Goal: Task Accomplishment & Management: Manage account settings

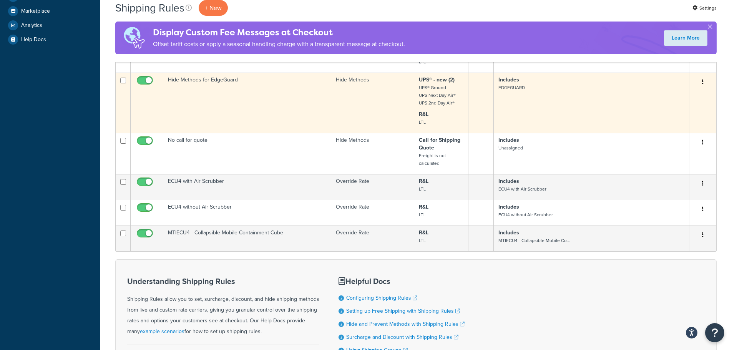
scroll to position [269, 0]
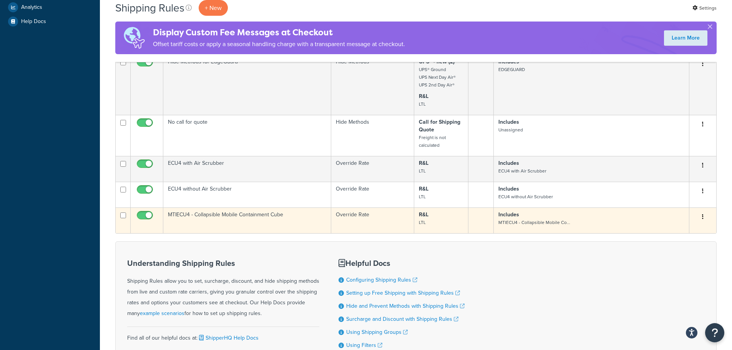
click at [233, 218] on td "MTIECU4 - Collapsible Mobile Containment Cube" at bounding box center [247, 221] width 168 height 26
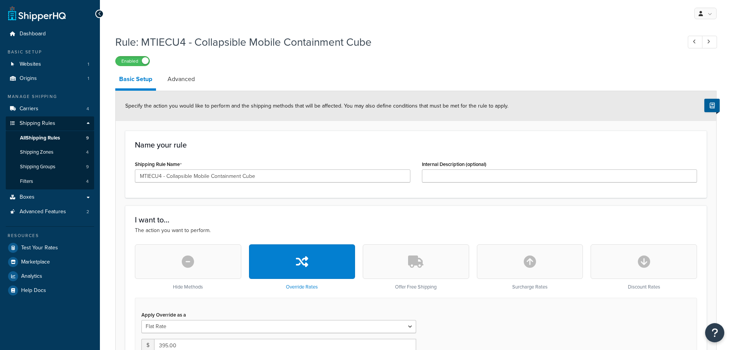
select select "SHIPPING_GROUP"
click at [50, 135] on span "All Shipping Rules" at bounding box center [40, 138] width 40 height 7
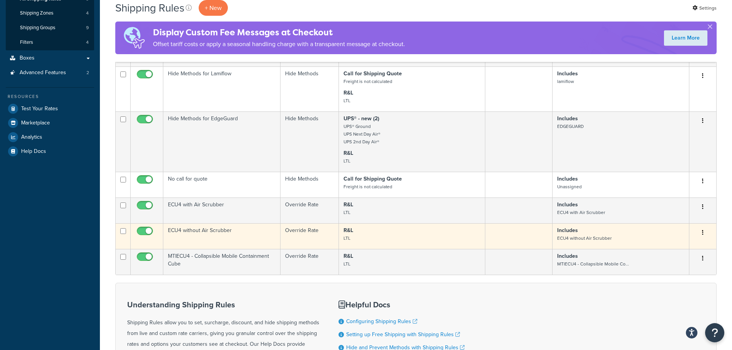
scroll to position [154, 0]
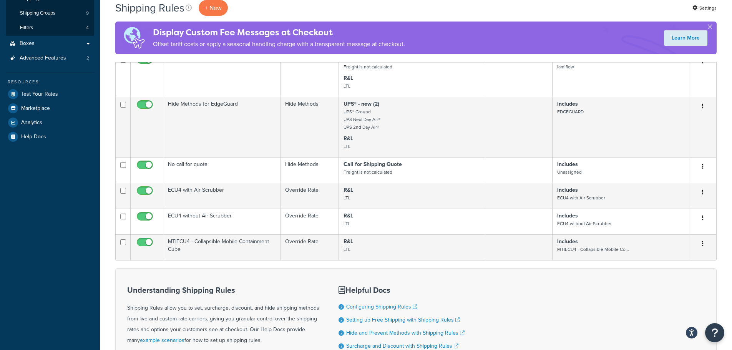
click at [711, 27] on button "button" at bounding box center [710, 28] width 2 height 2
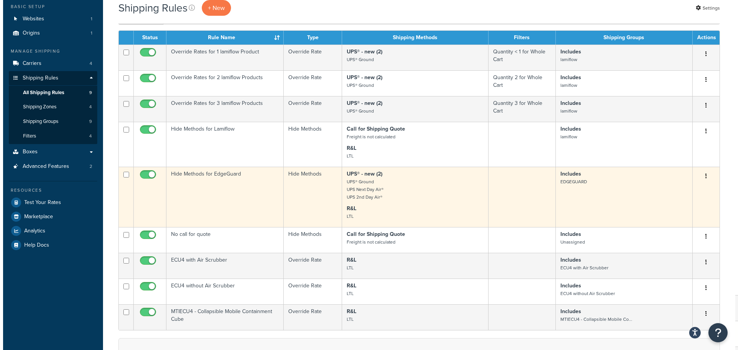
scroll to position [38, 0]
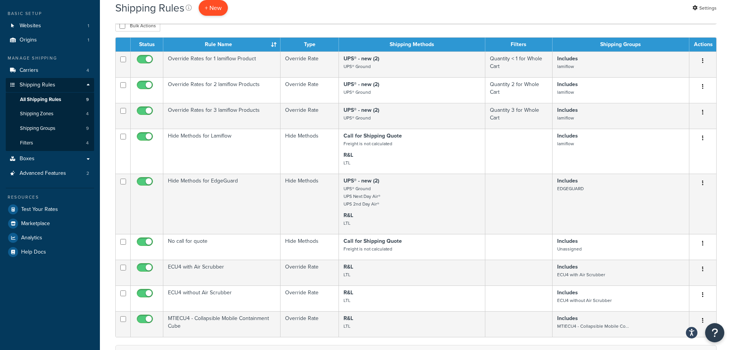
click at [211, 7] on p "+ New" at bounding box center [213, 8] width 29 height 16
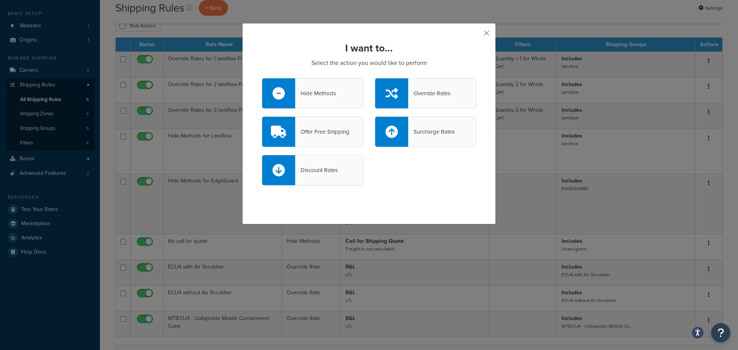
click at [417, 90] on div "Override Rates" at bounding box center [429, 93] width 42 height 11
click at [0, 0] on input "Override Rates" at bounding box center [0, 0] width 0 height 0
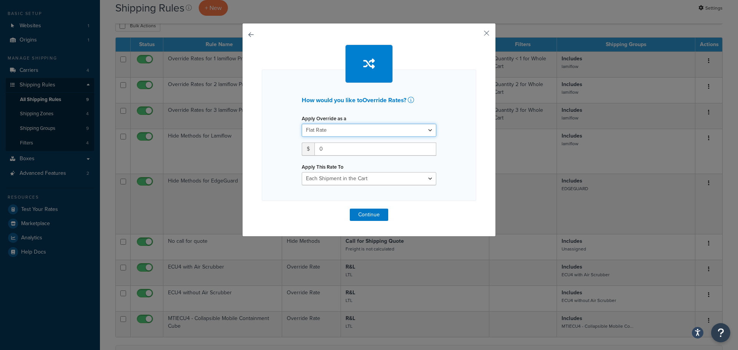
click at [332, 129] on select "Flat Rate Percentage Flat Rate & Percentage" at bounding box center [369, 130] width 135 height 13
click at [331, 147] on input "0" at bounding box center [375, 149] width 122 height 13
click at [322, 213] on div "How would you like to Override Rates ? Apply Override as a Flat Rate Percentage…" at bounding box center [369, 133] width 214 height 176
click at [319, 150] on input "075" at bounding box center [375, 149] width 122 height 13
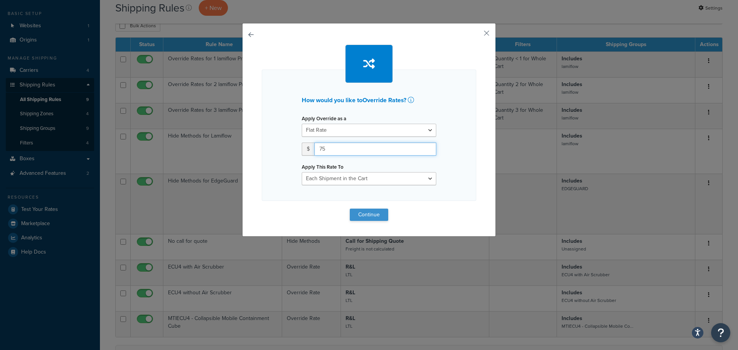
type input "75"
click at [365, 214] on button "Continue" at bounding box center [369, 215] width 38 height 12
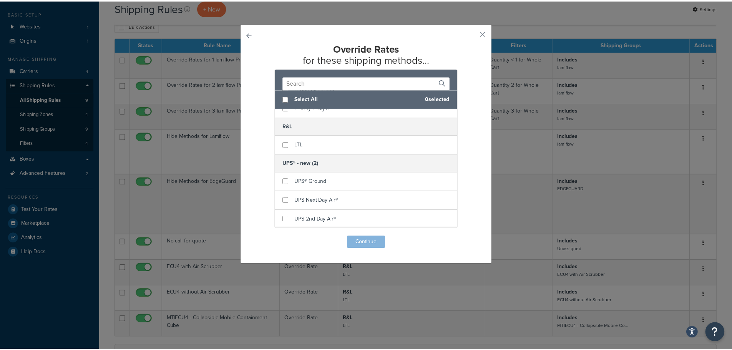
scroll to position [83, 0]
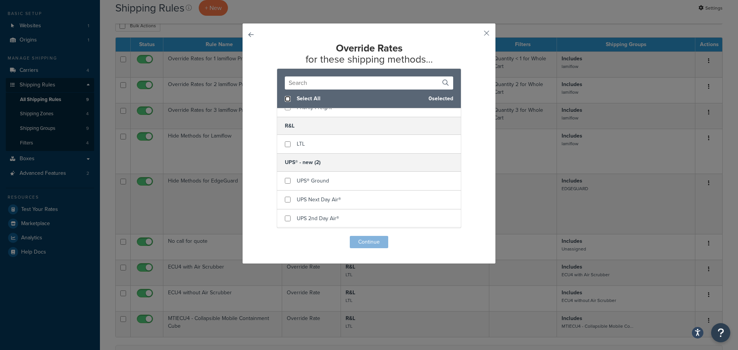
click at [285, 101] on input "checkbox" at bounding box center [288, 99] width 6 height 6
checkbox input "true"
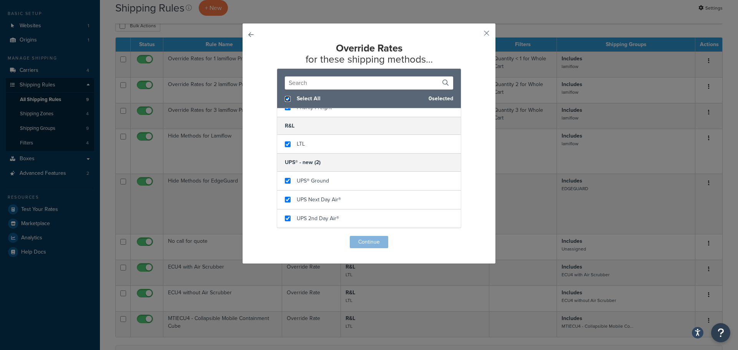
checkbox input "true"
click at [362, 246] on button "Continue" at bounding box center [369, 242] width 38 height 12
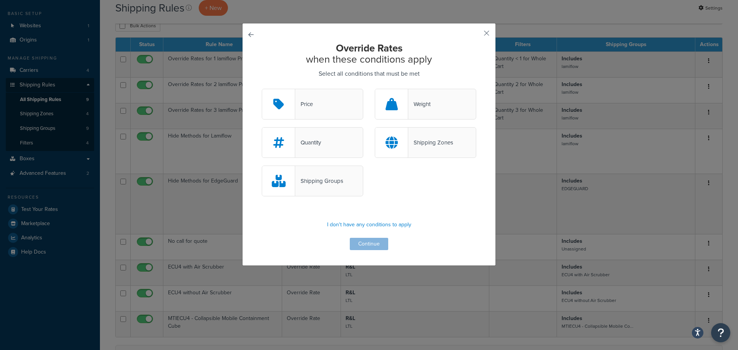
click at [309, 183] on div "Shipping Groups" at bounding box center [319, 181] width 48 height 11
click at [0, 0] on input "Shipping Groups" at bounding box center [0, 0] width 0 height 0
click at [476, 35] on button "button" at bounding box center [475, 36] width 2 height 2
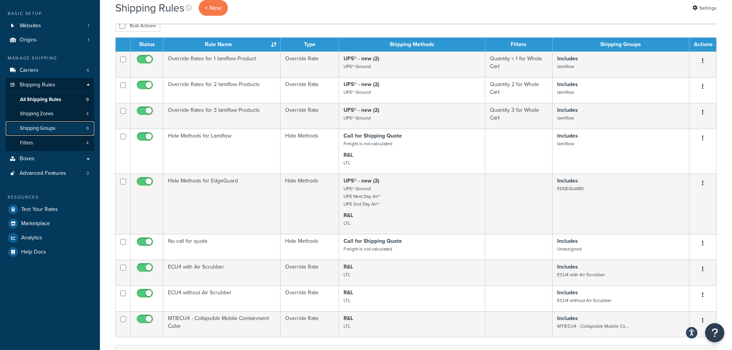
click at [40, 127] on span "Shipping Groups" at bounding box center [37, 128] width 35 height 7
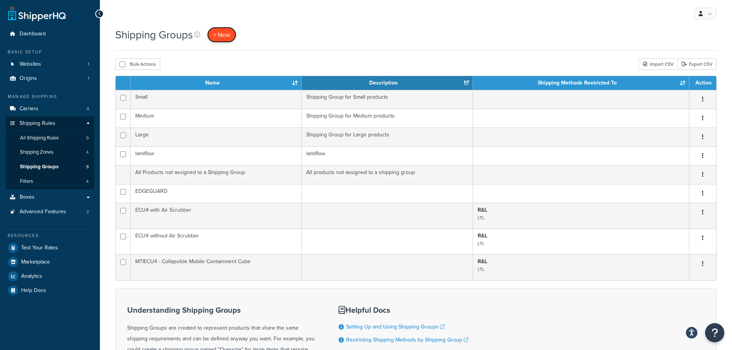
click at [233, 33] on link "+ New" at bounding box center [221, 35] width 29 height 16
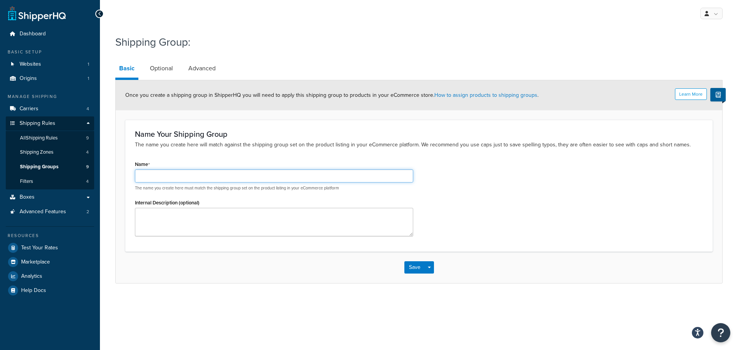
click at [189, 176] on input "Name" at bounding box center [274, 175] width 278 height 13
type input "Replacement Enclosure for ECU4"
click at [163, 65] on link "Optional" at bounding box center [161, 68] width 31 height 18
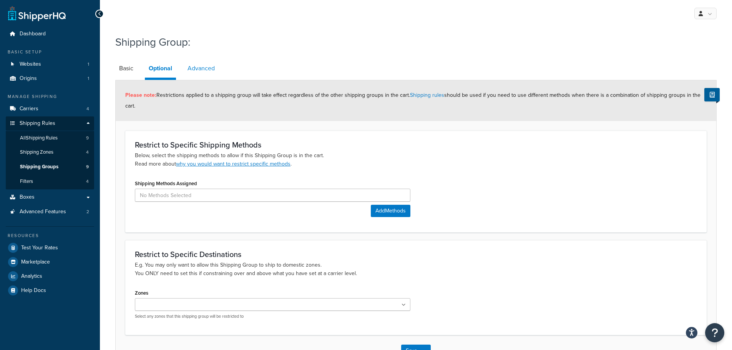
click at [196, 71] on link "Advanced" at bounding box center [201, 68] width 35 height 18
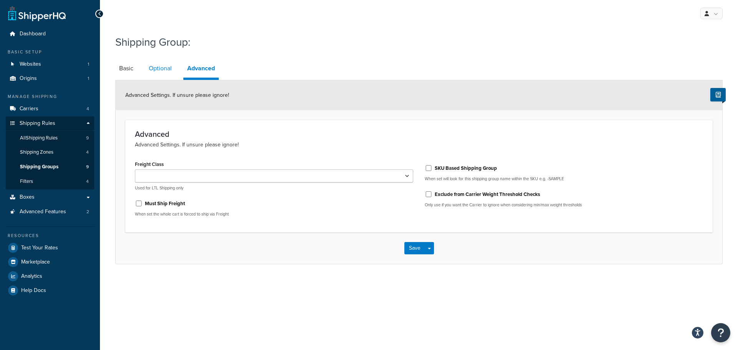
click at [169, 72] on link "Optional" at bounding box center [160, 68] width 31 height 18
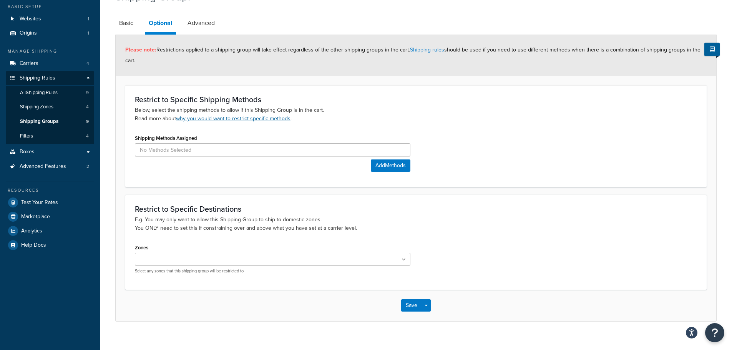
scroll to position [56, 0]
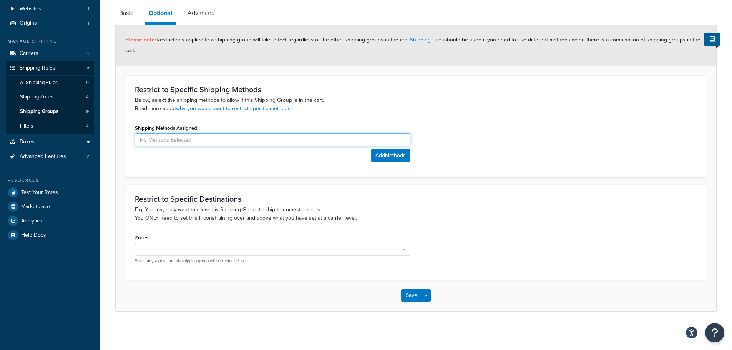
click at [170, 144] on input at bounding box center [273, 139] width 276 height 13
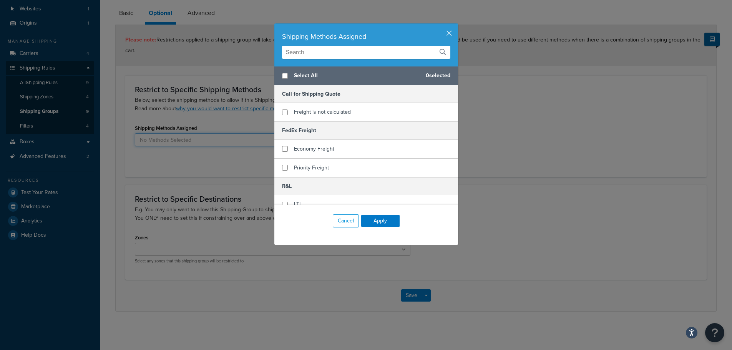
scroll to position [45, 0]
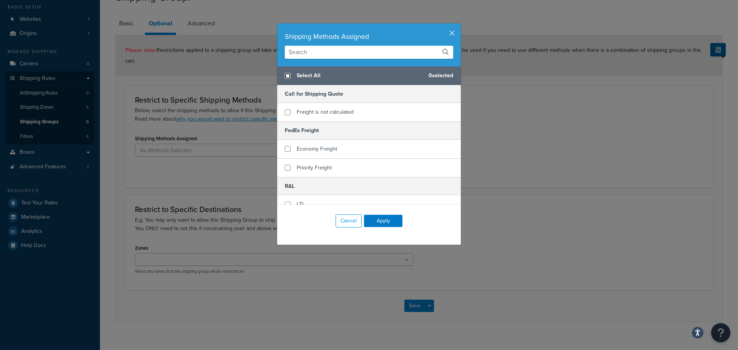
click at [285, 76] on input "checkbox" at bounding box center [288, 76] width 6 height 6
checkbox input "true"
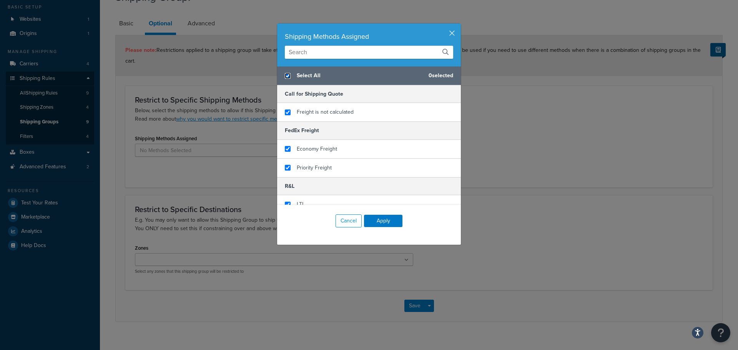
checkbox input "true"
click at [370, 222] on button "Apply" at bounding box center [383, 221] width 38 height 12
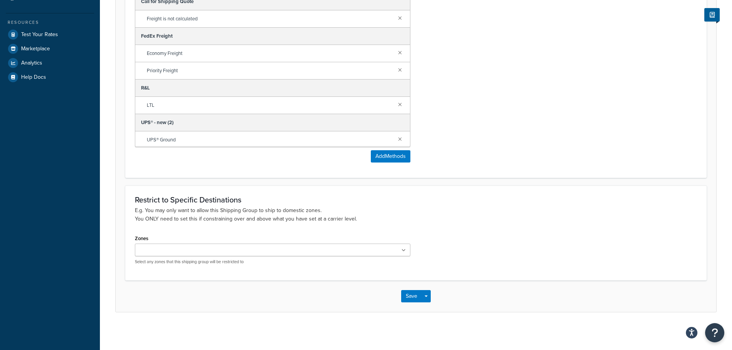
scroll to position [214, 0]
click at [404, 293] on button "Save" at bounding box center [411, 295] width 21 height 12
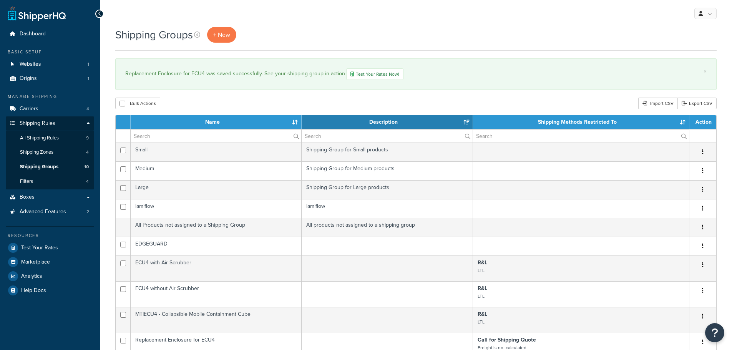
select select "15"
click at [52, 136] on span "All Shipping Rules" at bounding box center [39, 138] width 39 height 7
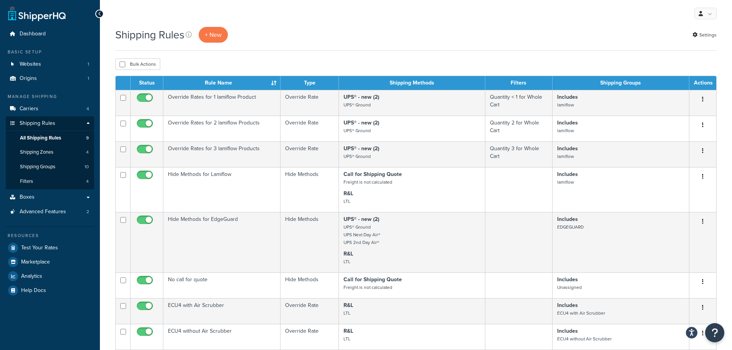
click at [218, 35] on p "+ New" at bounding box center [213, 35] width 29 height 16
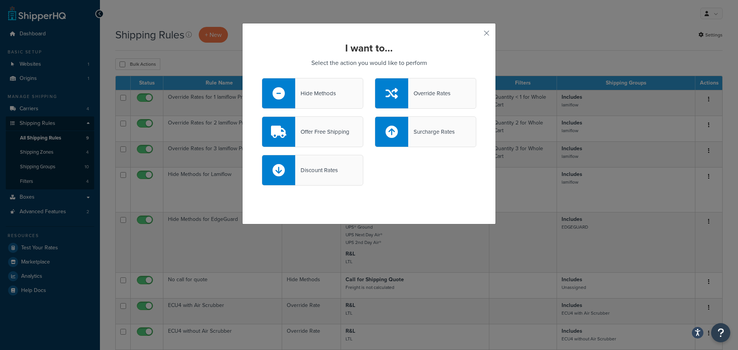
click at [411, 92] on div "Override Rates" at bounding box center [429, 93] width 42 height 11
click at [0, 0] on input "Override Rates" at bounding box center [0, 0] width 0 height 0
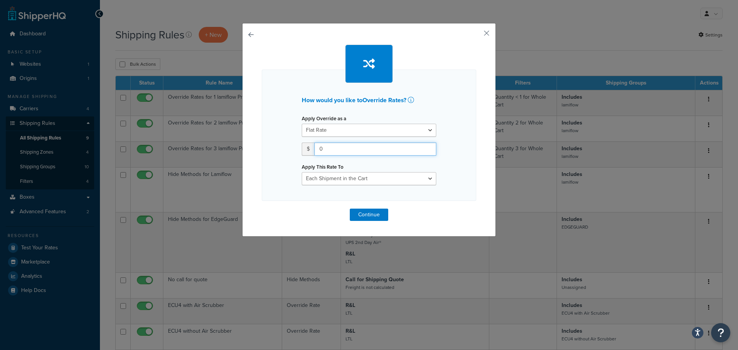
click at [334, 151] on input "0" at bounding box center [375, 149] width 122 height 13
drag, startPoint x: 334, startPoint y: 151, endPoint x: 291, endPoint y: 147, distance: 43.2
click at [291, 147] on div "How would you like to Override Rates ? Apply Override as a Flat Rate Percentage…" at bounding box center [369, 135] width 214 height 131
type input "75"
click at [380, 214] on button "Continue" at bounding box center [369, 215] width 38 height 12
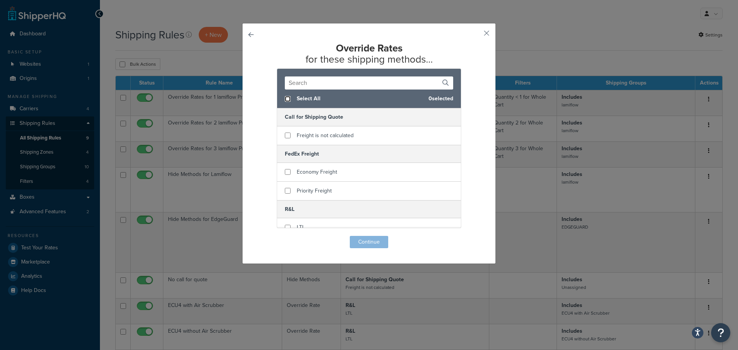
click at [285, 99] on input "checkbox" at bounding box center [288, 99] width 6 height 6
checkbox input "true"
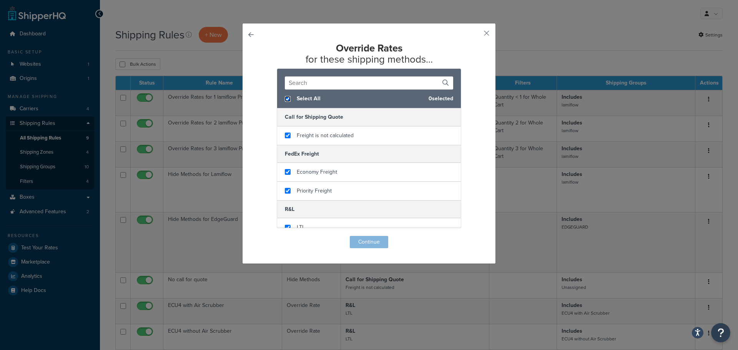
checkbox input "true"
click at [365, 240] on button "Continue" at bounding box center [369, 242] width 38 height 12
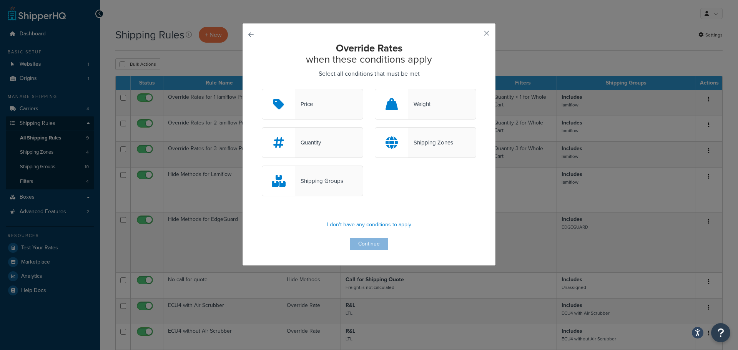
click at [342, 188] on div "Shipping Groups" at bounding box center [312, 181] width 101 height 31
click at [0, 0] on input "Shipping Groups" at bounding box center [0, 0] width 0 height 0
click at [370, 244] on button "Continue" at bounding box center [369, 244] width 38 height 12
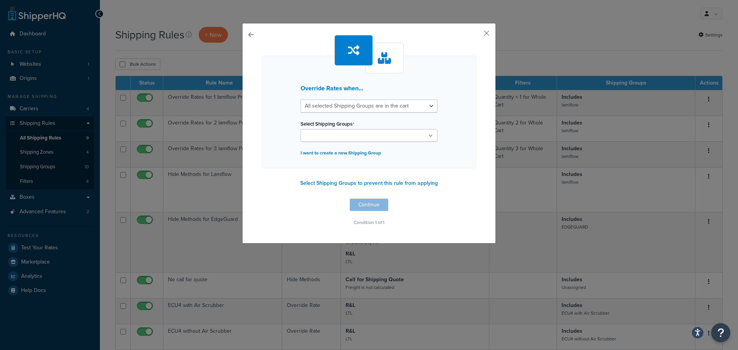
click at [359, 136] on input "Select Shipping Groups" at bounding box center [337, 136] width 68 height 8
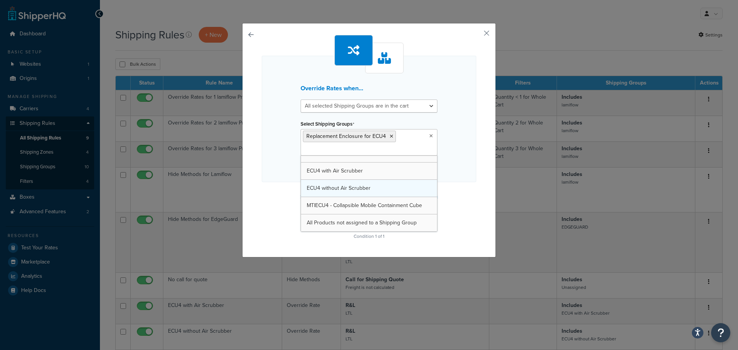
scroll to position [79, 0]
click at [455, 194] on div "Override Rates when... All selected Shipping Groups are in the cart Any selecte…" at bounding box center [369, 138] width 214 height 207
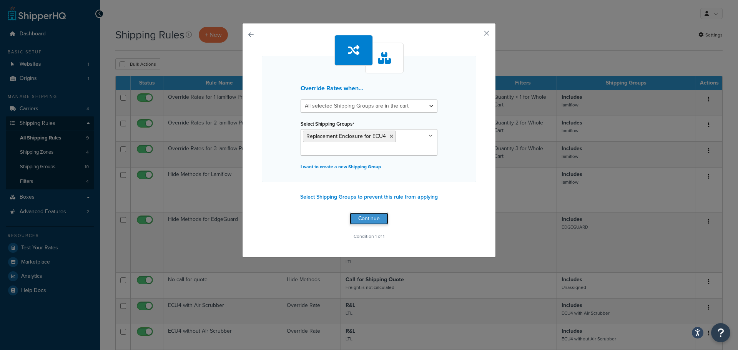
click at [376, 220] on button "Continue" at bounding box center [369, 219] width 38 height 12
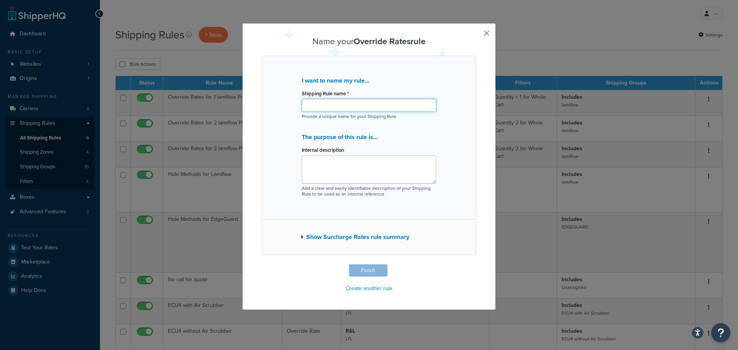
click at [344, 104] on input "Shipping Rule name *" at bounding box center [369, 105] width 135 height 13
type input "Replacement Enclosure for ECU4"
click at [370, 269] on button "Finish" at bounding box center [368, 270] width 38 height 12
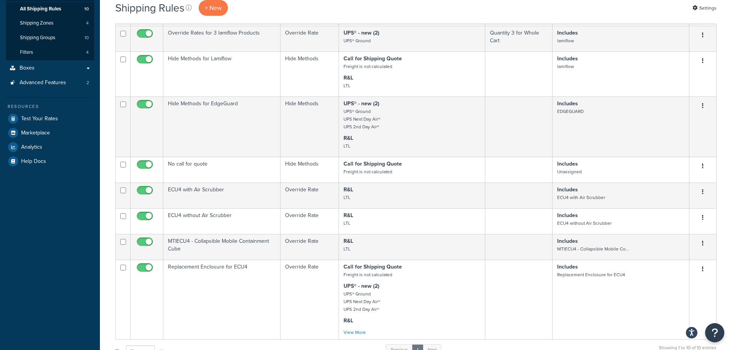
scroll to position [154, 0]
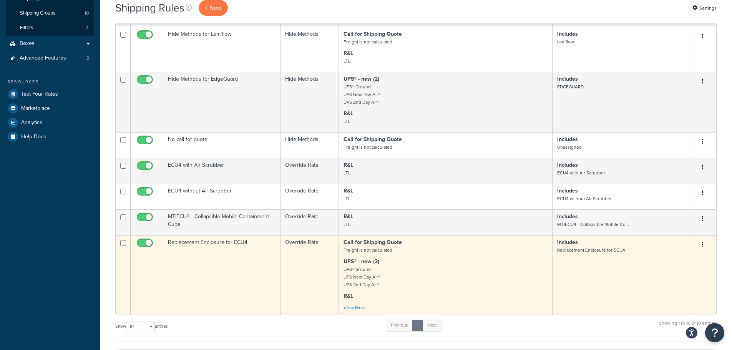
click at [223, 244] on td "Replacement Enclosure for ECU4" at bounding box center [221, 275] width 117 height 80
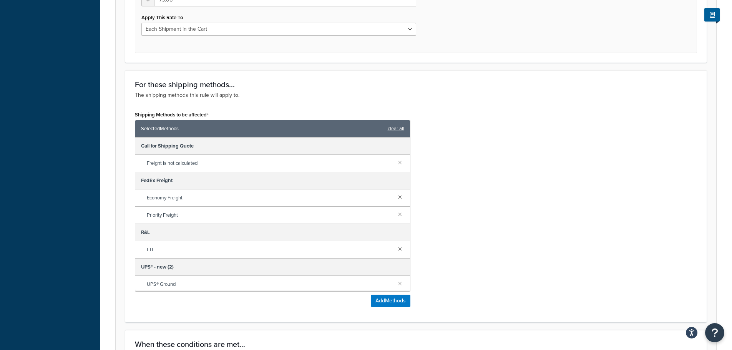
scroll to position [527, 0]
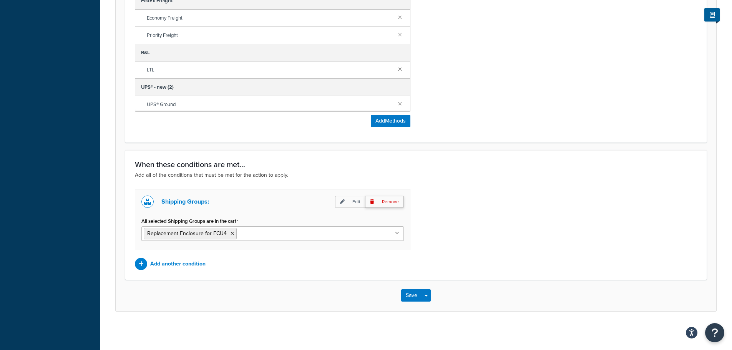
click at [392, 205] on p "Remove" at bounding box center [384, 202] width 39 height 12
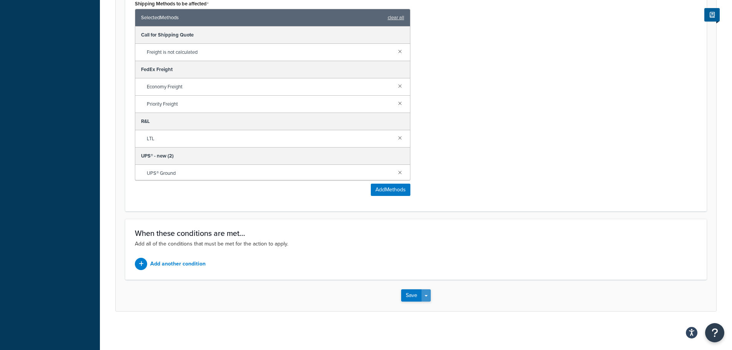
click at [426, 299] on button "Save Dropdown" at bounding box center [426, 295] width 9 height 12
drag, startPoint x: 498, startPoint y: 193, endPoint x: 498, endPoint y: 186, distance: 7.0
click at [498, 187] on div "Shipping Methods to be affected Selected Methods clear all Call for Shipping Qu…" at bounding box center [416, 100] width 574 height 204
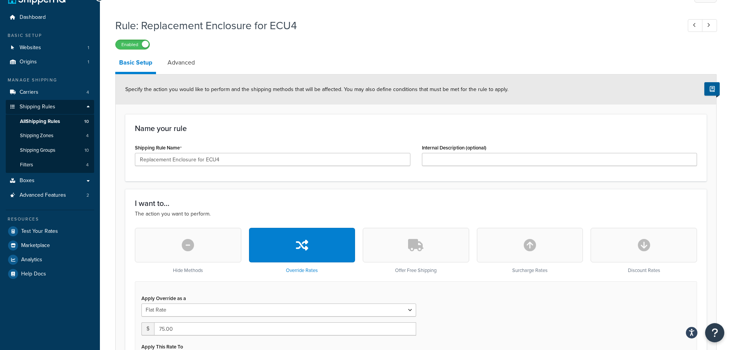
scroll to position [0, 0]
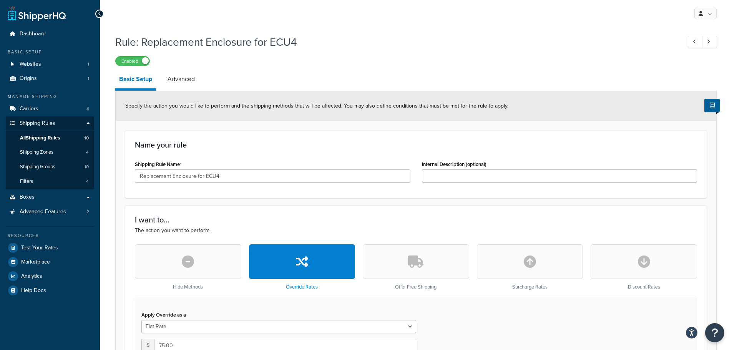
click at [99, 15] on icon at bounding box center [99, 13] width 3 height 5
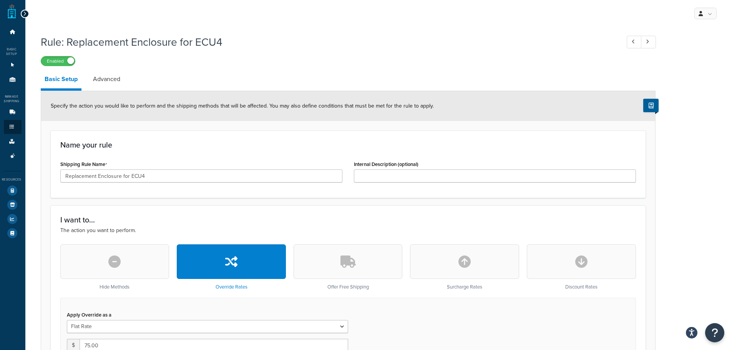
click at [26, 13] on icon at bounding box center [24, 13] width 3 height 5
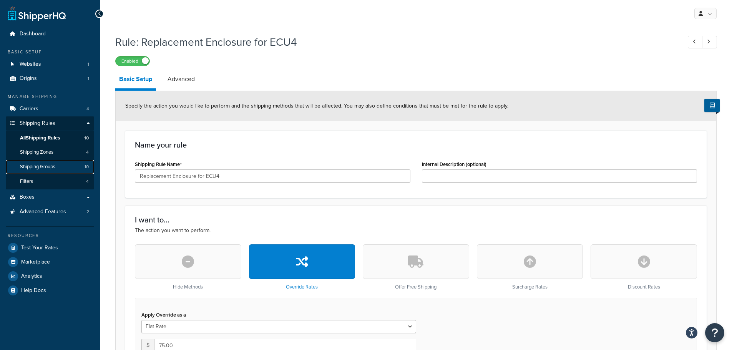
click at [40, 163] on link "Shipping Groups 10" at bounding box center [50, 167] width 88 height 14
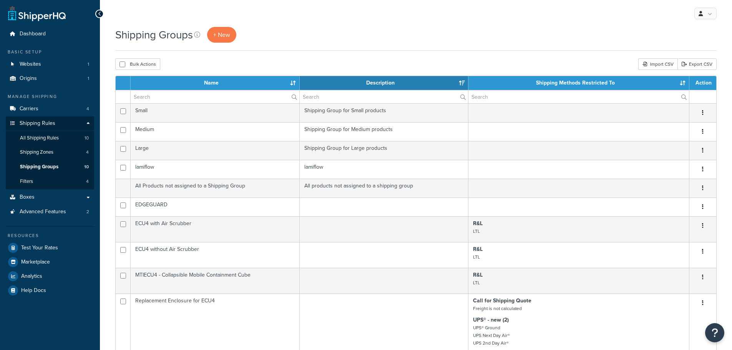
select select "15"
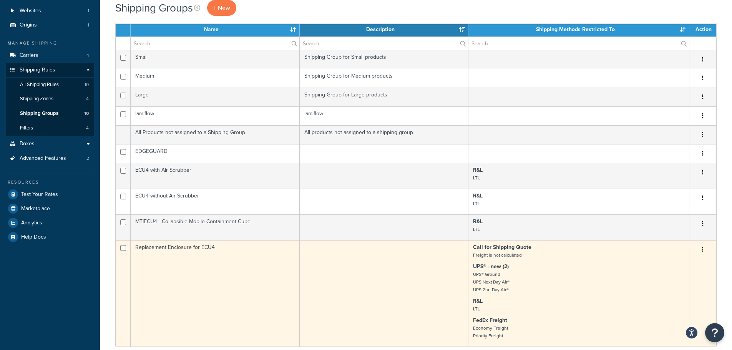
scroll to position [115, 0]
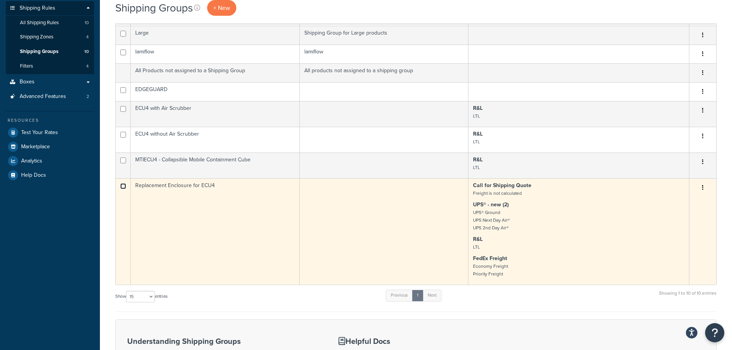
click at [122, 18] on input "checkbox" at bounding box center [123, 15] width 6 height 6
checkbox input "true"
click at [704, 188] on button "button" at bounding box center [703, 188] width 11 height 12
click at [675, 236] on link "Delete" at bounding box center [671, 235] width 61 height 16
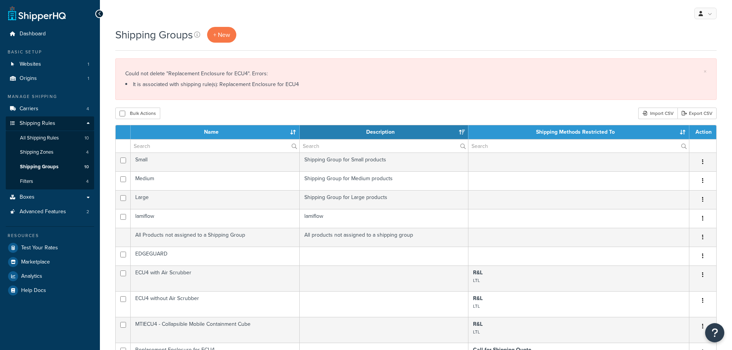
select select "15"
click at [49, 136] on span "All Shipping Rules" at bounding box center [39, 138] width 39 height 7
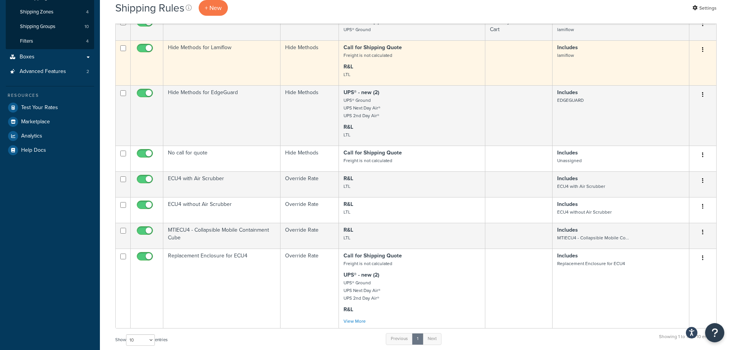
scroll to position [154, 0]
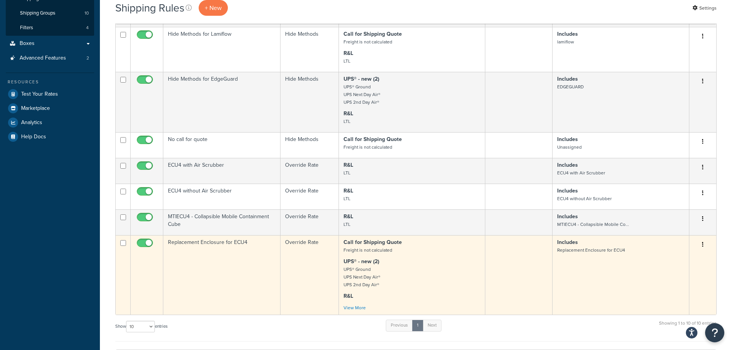
click at [124, 246] on input "checkbox" at bounding box center [123, 243] width 6 height 6
checkbox input "true"
click at [707, 245] on button "button" at bounding box center [703, 245] width 11 height 12
click at [667, 286] on link "Delete" at bounding box center [677, 291] width 61 height 16
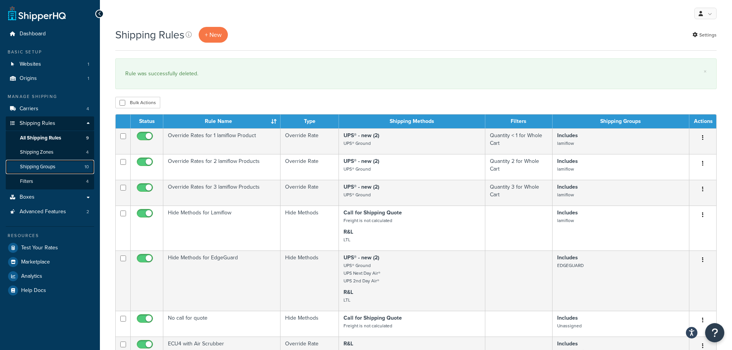
click at [46, 167] on span "Shipping Groups" at bounding box center [37, 167] width 35 height 7
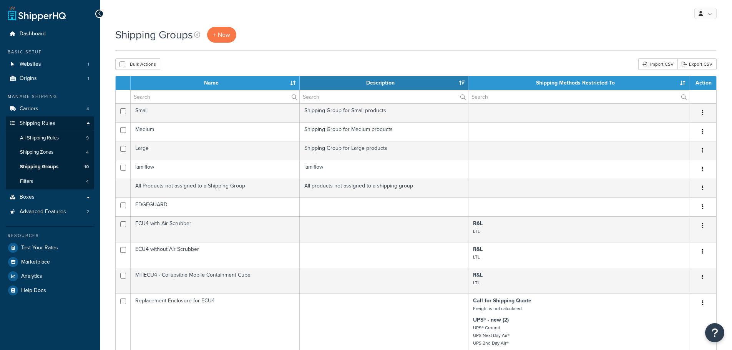
select select "15"
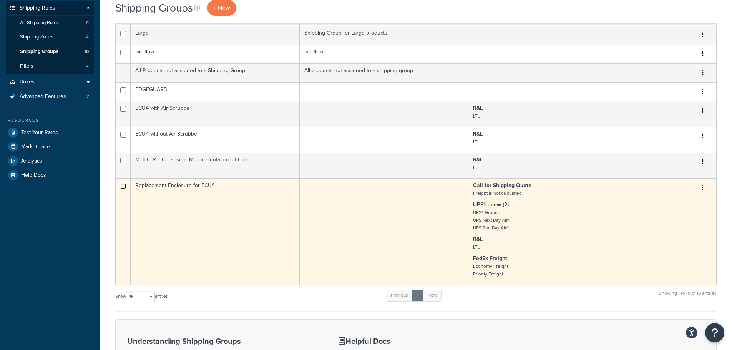
click at [122, 18] on input "checkbox" at bounding box center [123, 15] width 6 height 6
checkbox input "true"
click at [706, 192] on button "button" at bounding box center [703, 188] width 11 height 12
click at [672, 232] on link "Delete" at bounding box center [671, 235] width 61 height 16
